Goal: Information Seeking & Learning: Learn about a topic

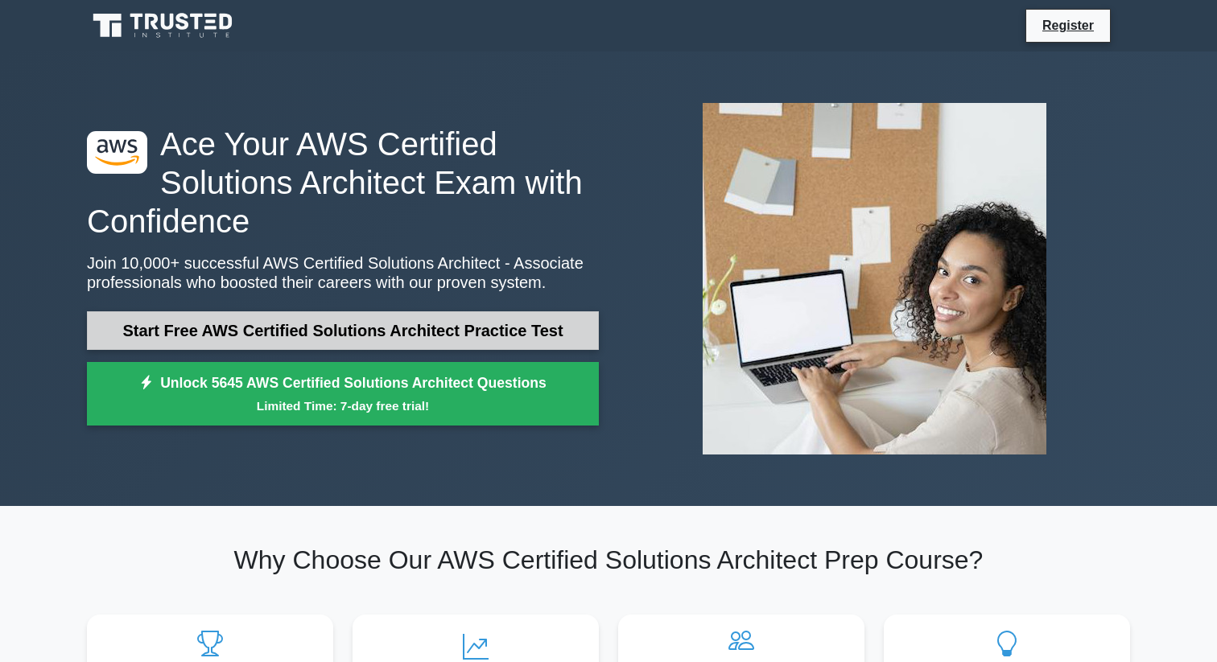
click at [385, 343] on link "Start Free AWS Certified Solutions Architect Practice Test" at bounding box center [343, 331] width 512 height 39
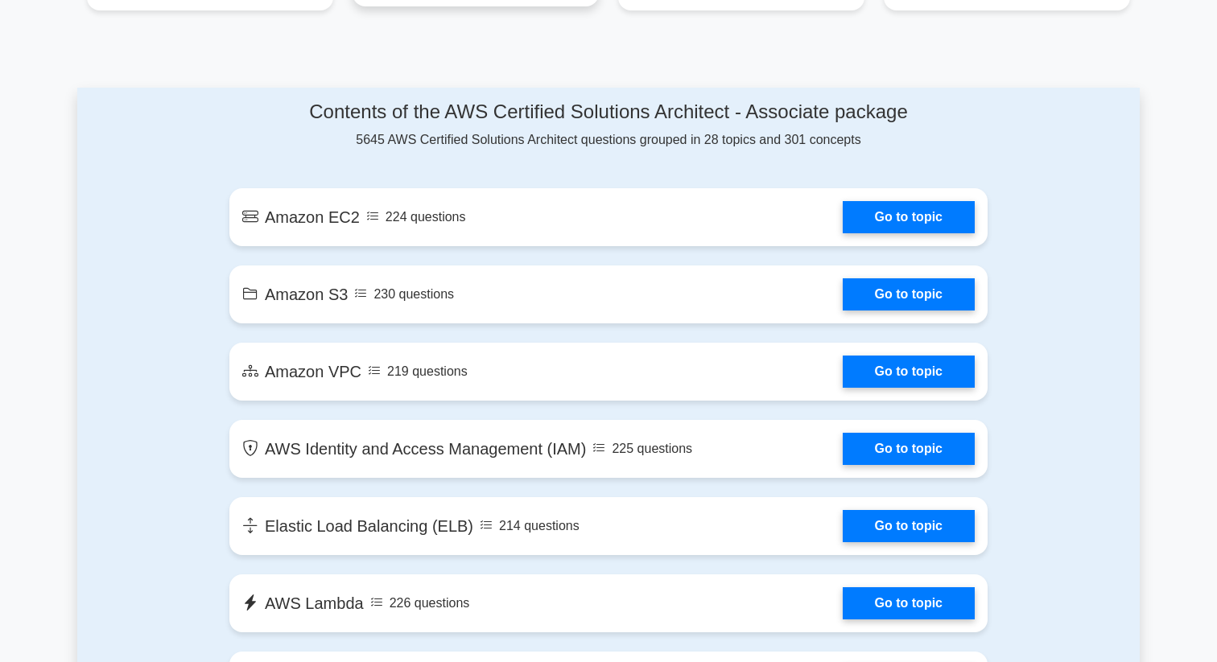
scroll to position [803, 0]
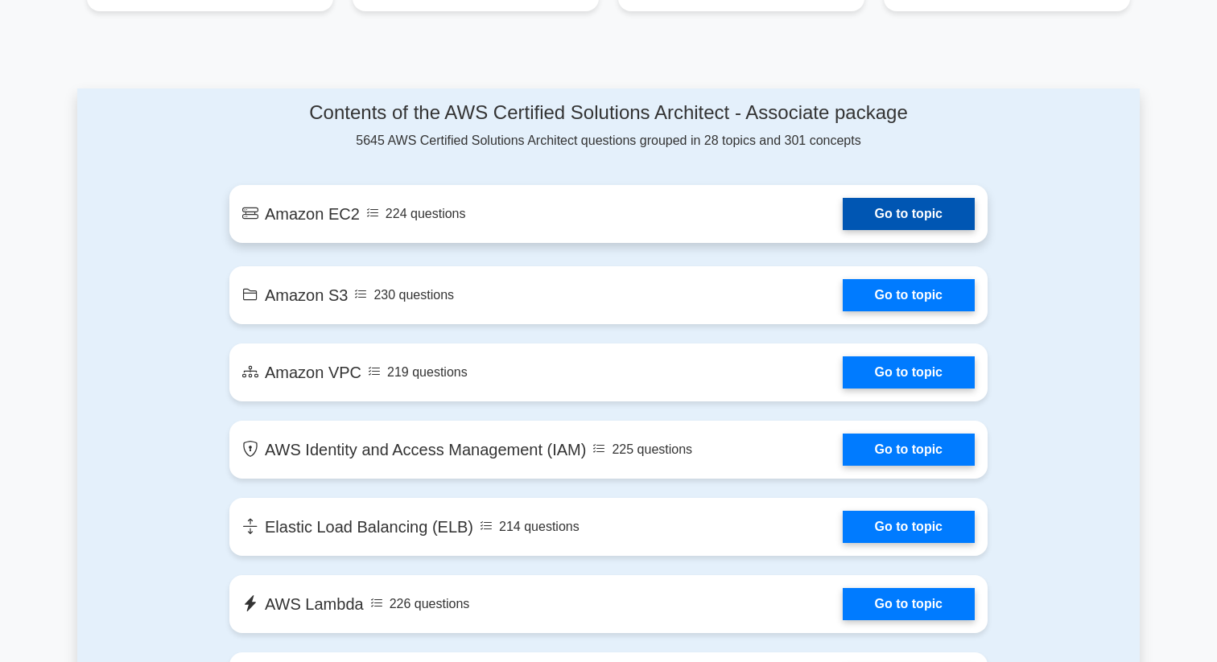
click at [843, 222] on link "Go to topic" at bounding box center [909, 214] width 132 height 32
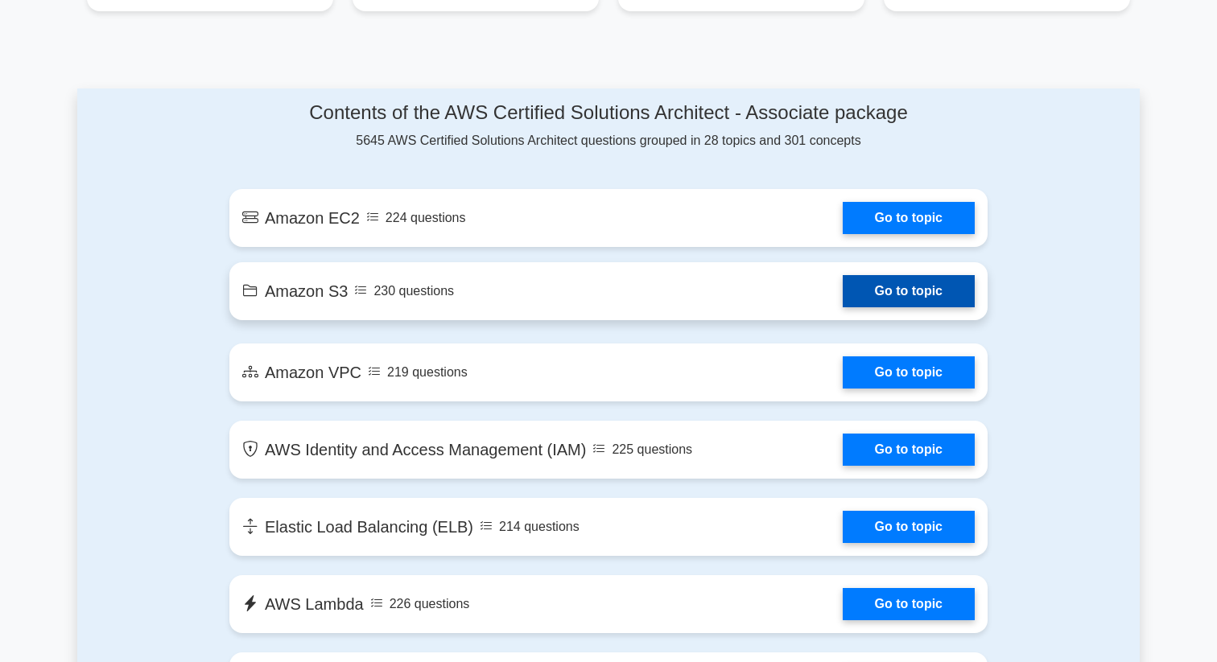
click at [843, 291] on link "Go to topic" at bounding box center [909, 291] width 132 height 32
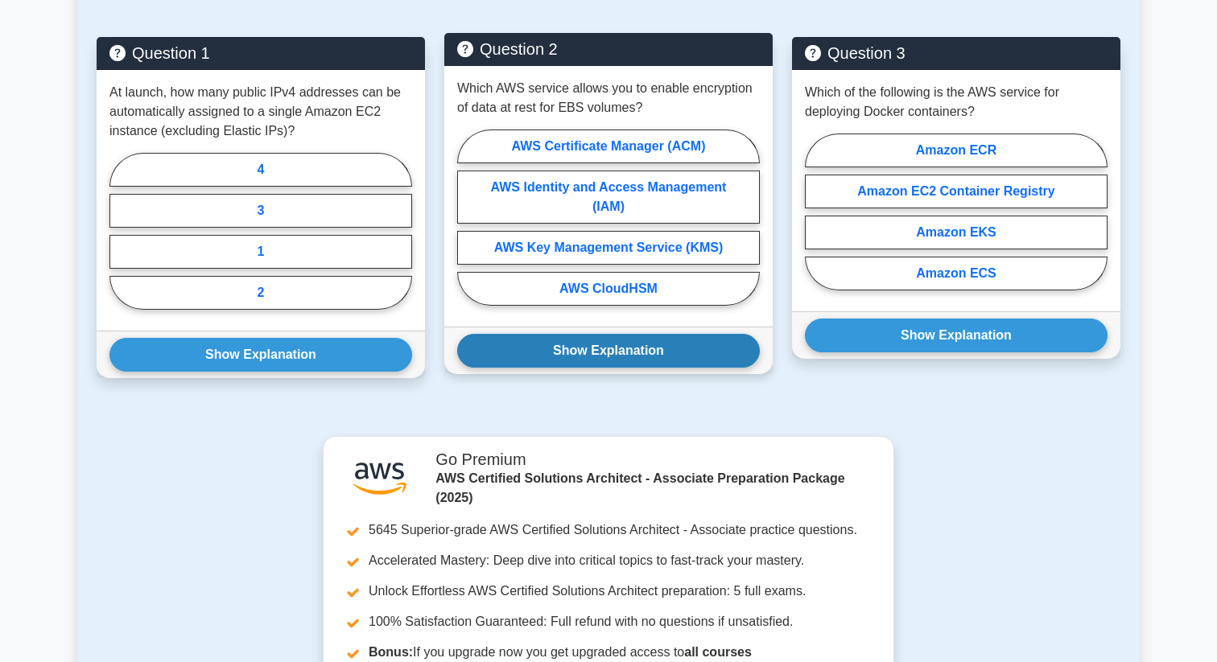
scroll to position [1044, 0]
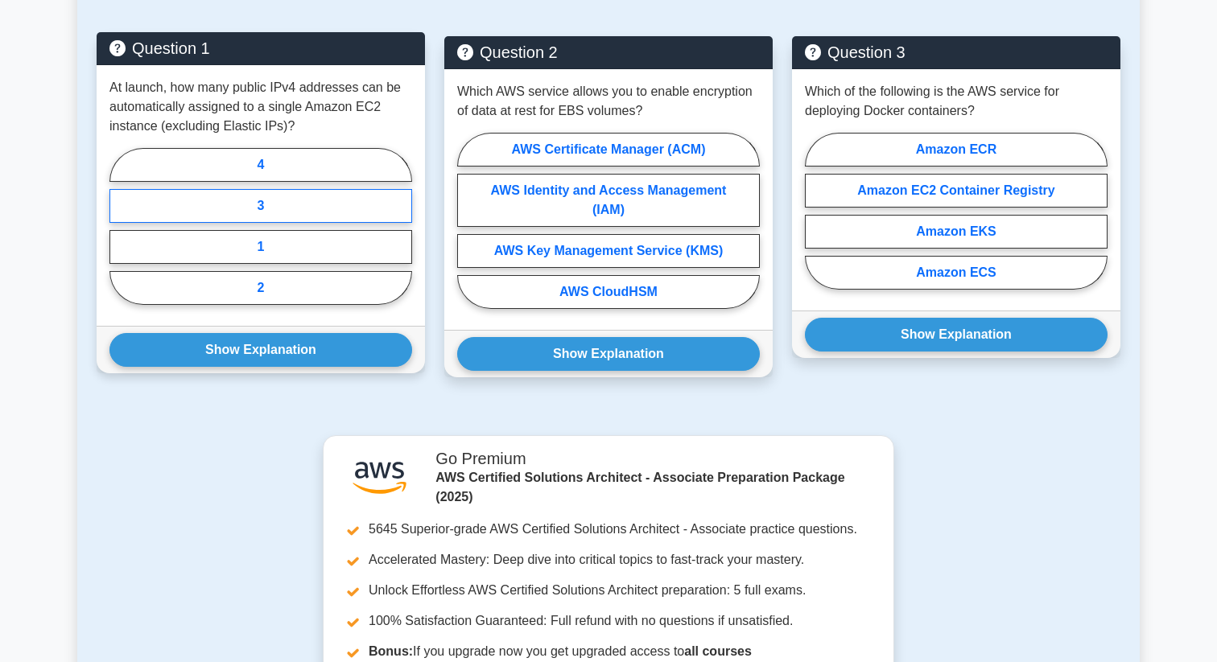
click at [373, 207] on label "3" at bounding box center [260, 206] width 303 height 34
click at [120, 226] on input "3" at bounding box center [114, 231] width 10 height 10
radio input "true"
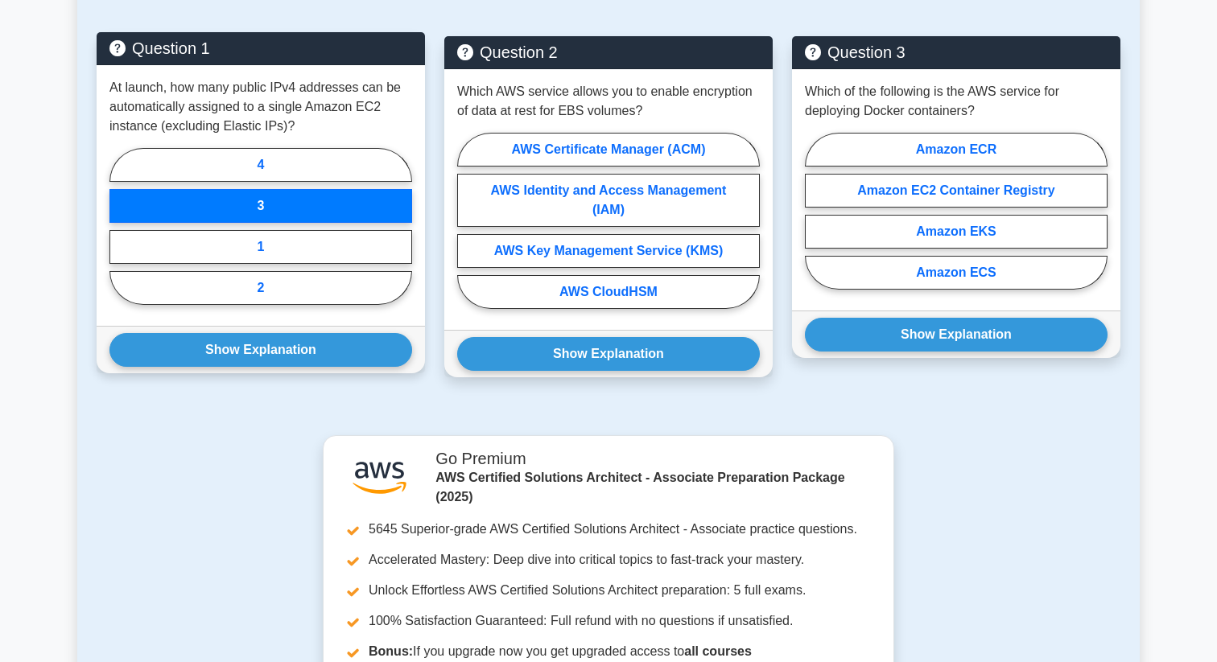
click at [328, 184] on div "4 3 1 2" at bounding box center [260, 231] width 303 height 164
click at [328, 192] on label "3" at bounding box center [260, 206] width 303 height 34
click at [120, 226] on input "3" at bounding box center [114, 231] width 10 height 10
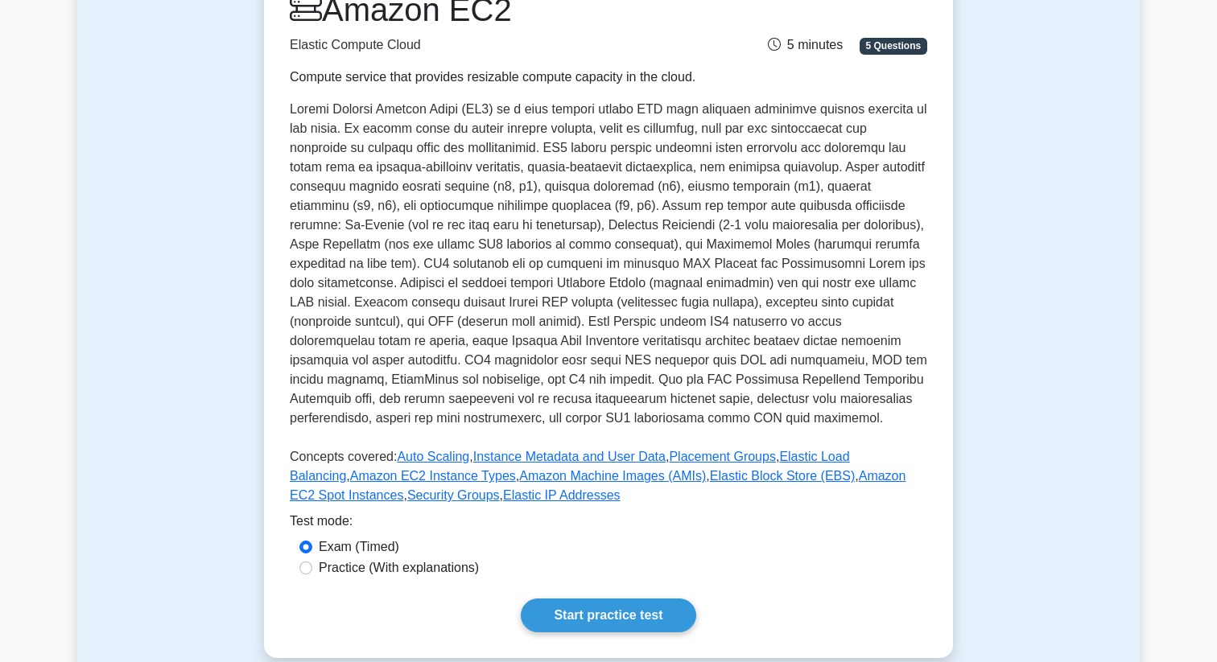
scroll to position [0, 0]
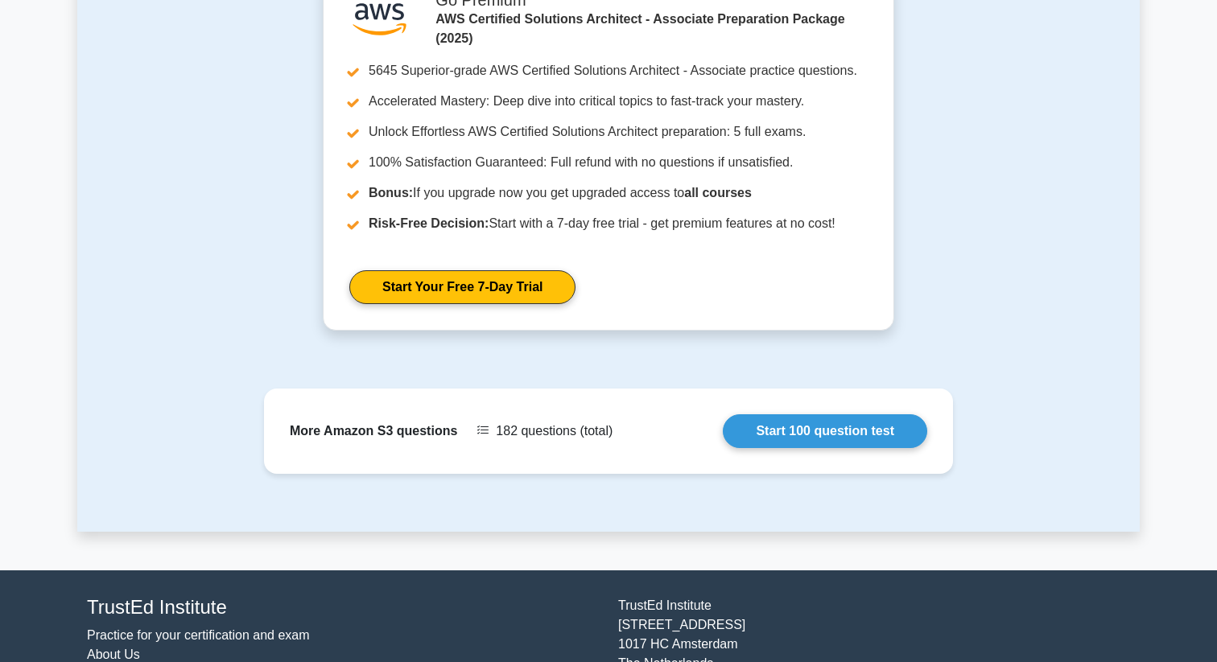
scroll to position [1589, 0]
